Goal: Transaction & Acquisition: Purchase product/service

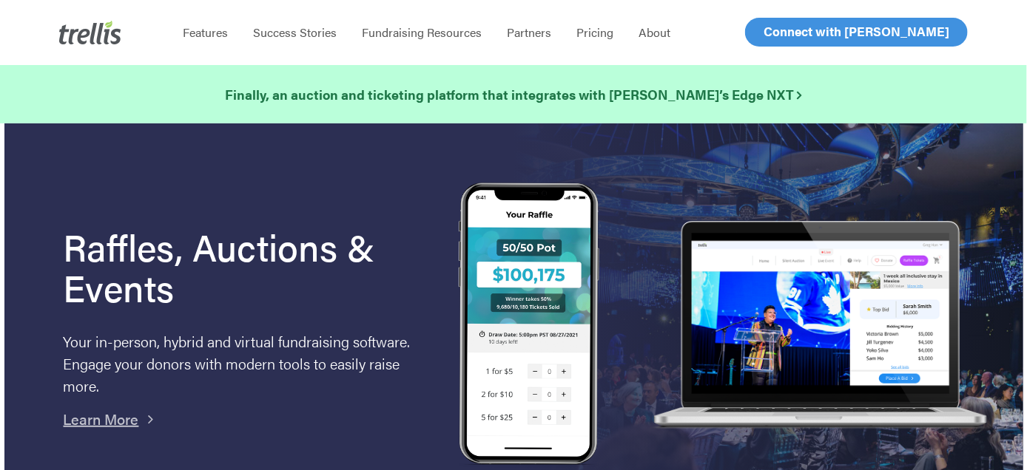
click at [767, 33] on span "Log In" at bounding box center [781, 32] width 36 height 18
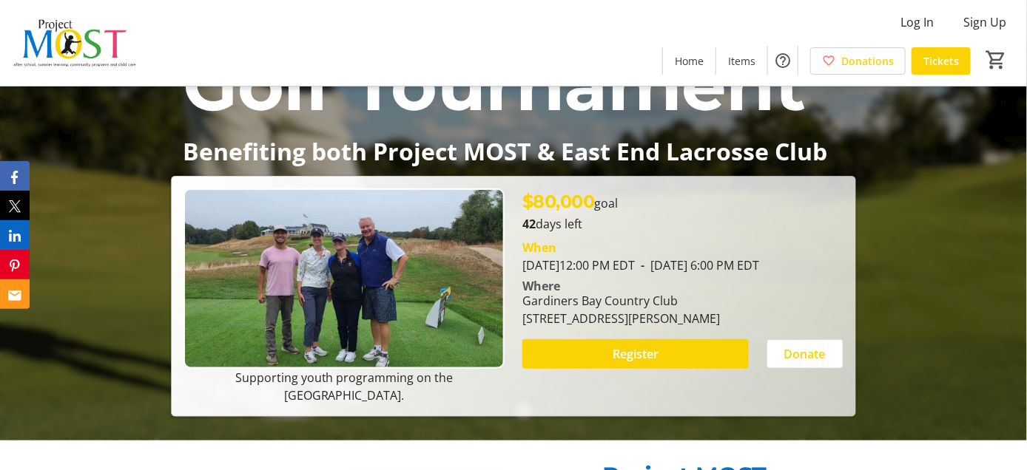
scroll to position [296, 0]
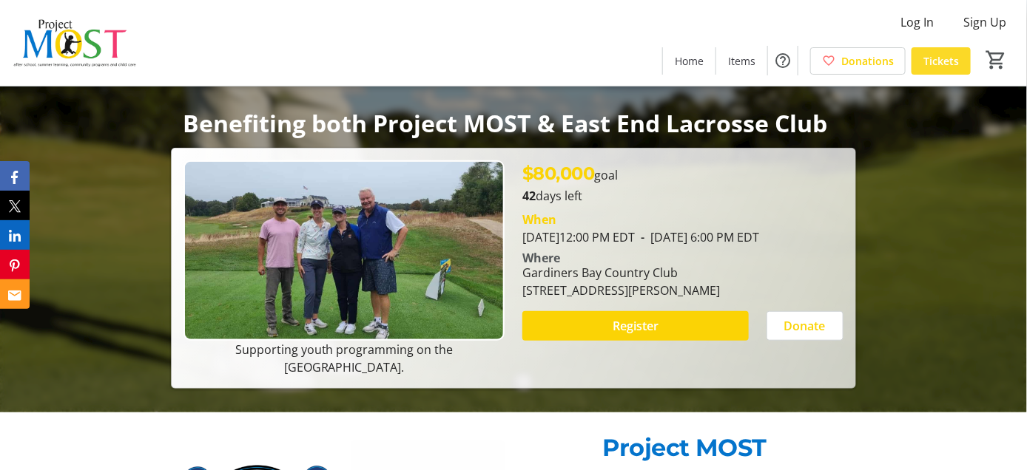
click at [934, 61] on span "Tickets" at bounding box center [941, 61] width 36 height 16
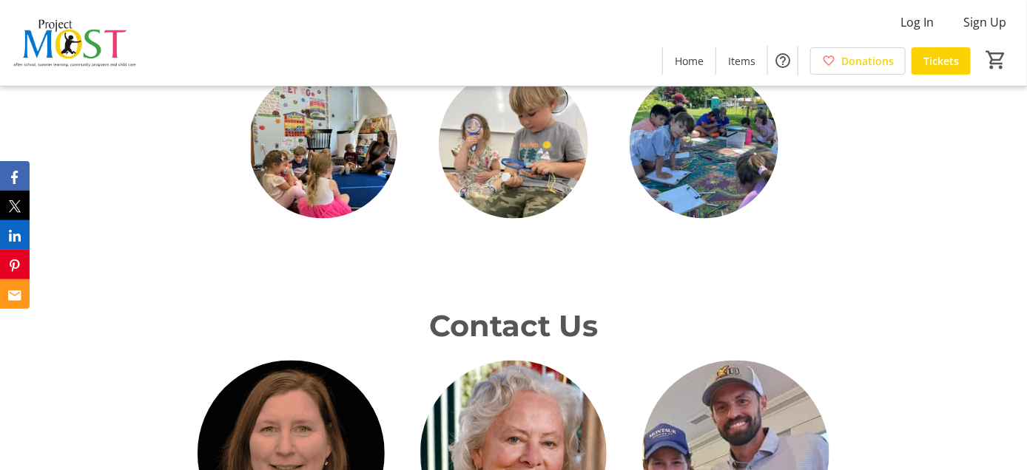
scroll to position [2872, 0]
